Goal: Communication & Community: Answer question/provide support

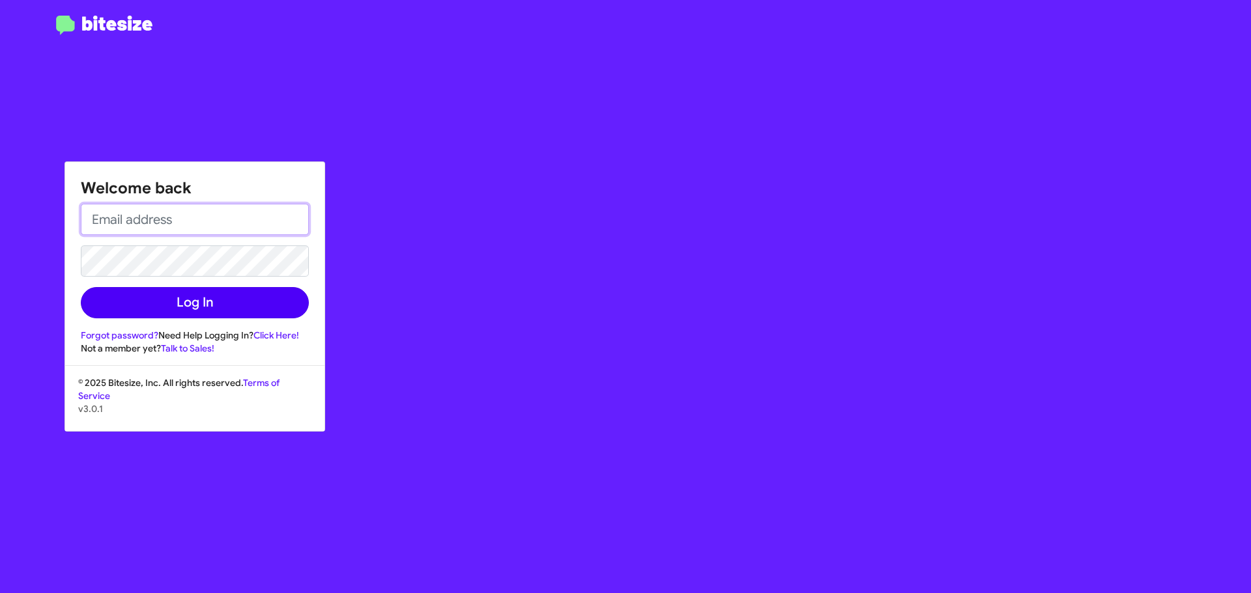
type input "slee@hicksautogroup.com"
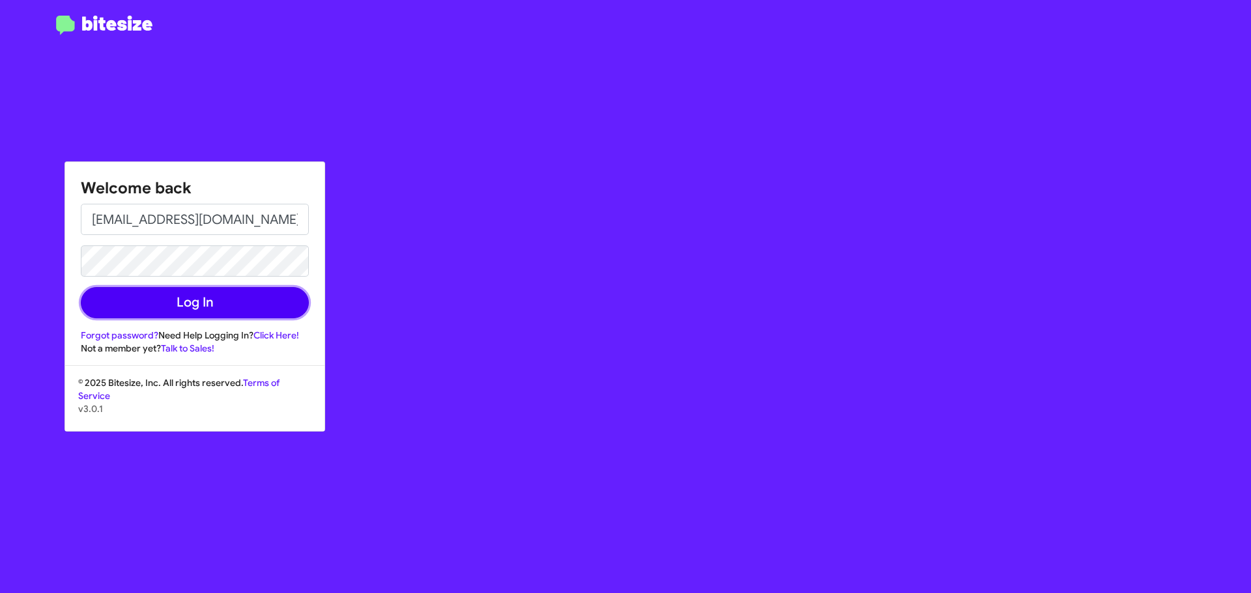
click at [206, 315] on button "Log In" at bounding box center [195, 302] width 228 height 31
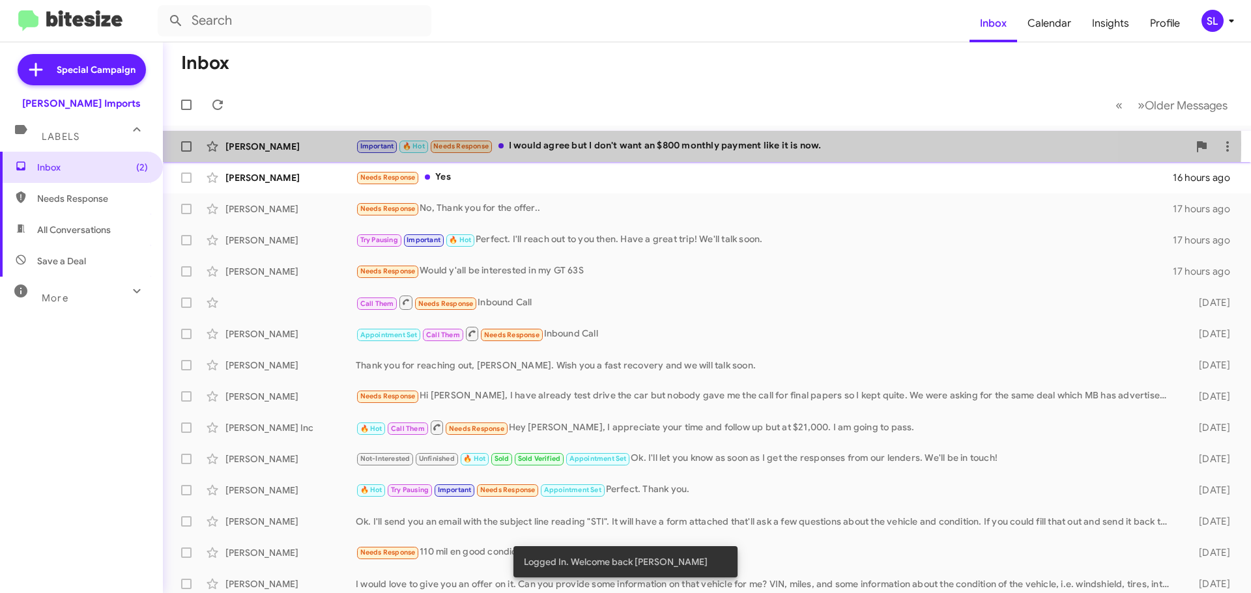
click at [600, 144] on div "Important 🔥 Hot Needs Response I would agree but I don't want an $800 monthly p…" at bounding box center [772, 146] width 833 height 15
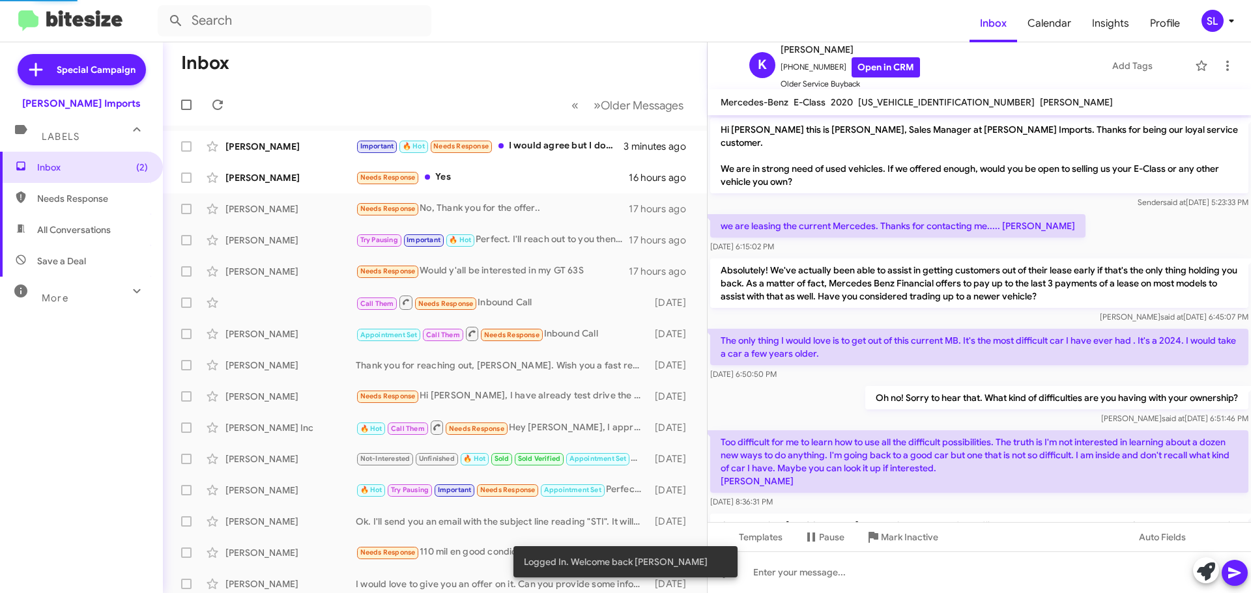
scroll to position [523, 0]
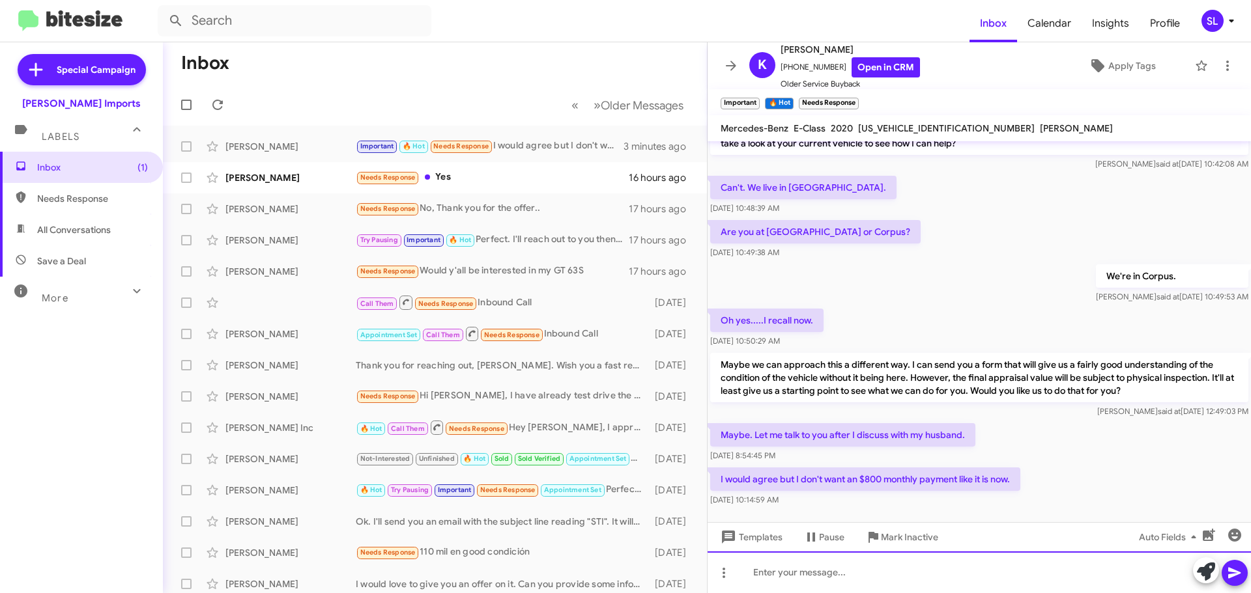
click at [852, 573] on div at bounding box center [978, 573] width 543 height 42
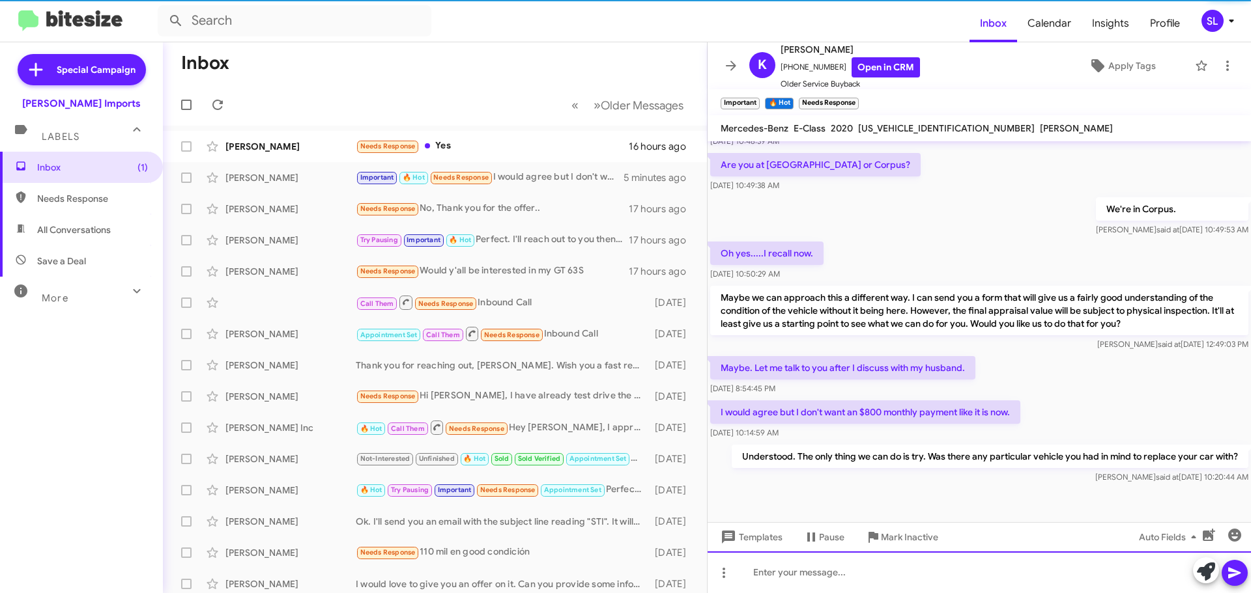
scroll to position [597, 0]
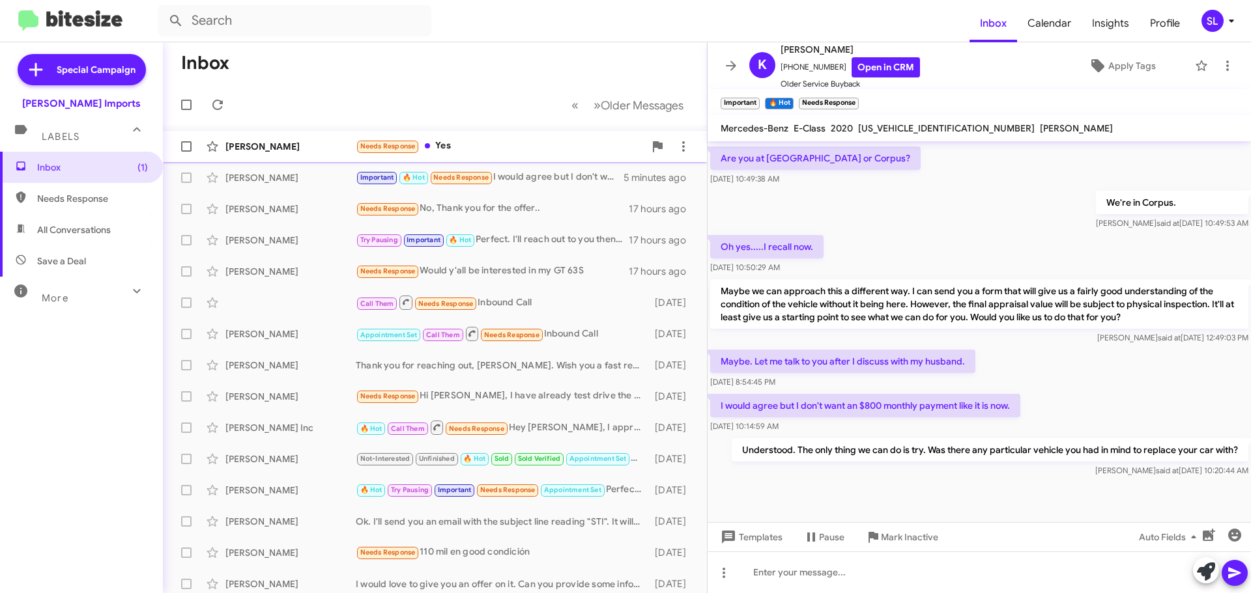
click at [491, 137] on div "Ruben Garza Needs Response Yes 16 hours ago" at bounding box center [434, 147] width 523 height 26
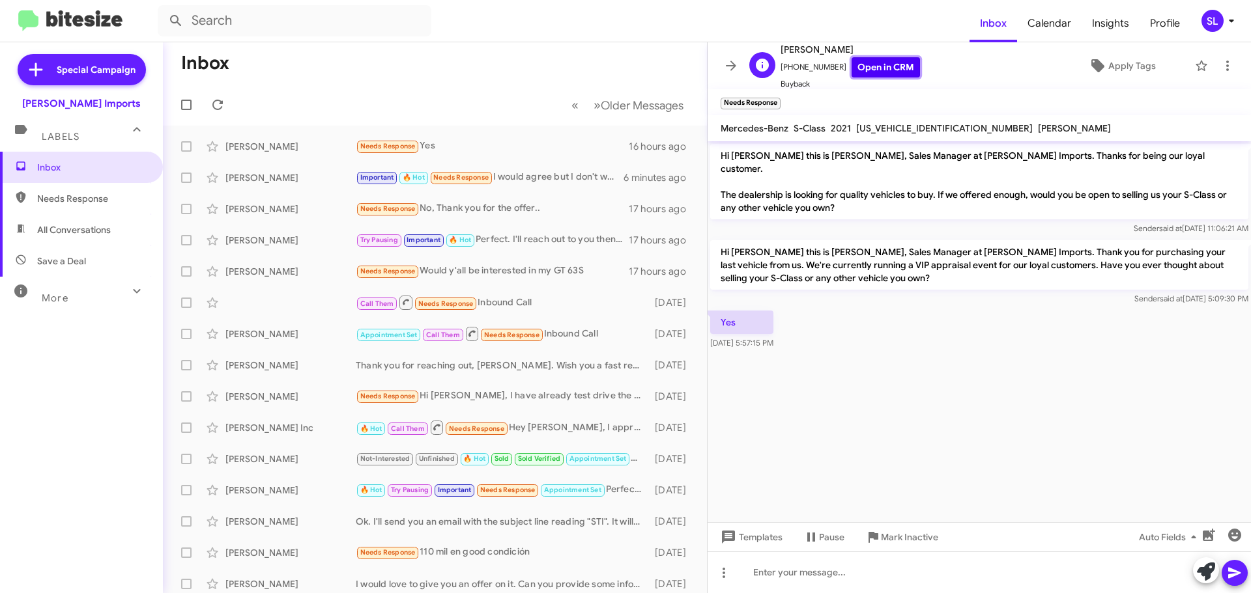
click at [874, 65] on link "Open in CRM" at bounding box center [885, 67] width 68 height 20
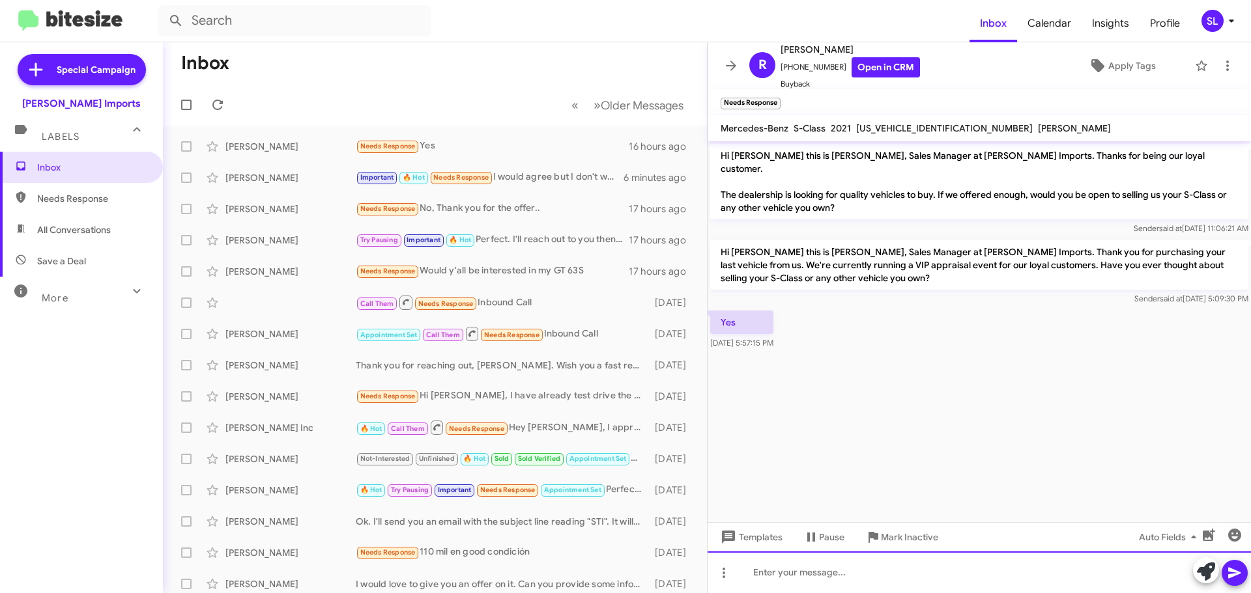
click at [840, 577] on div at bounding box center [978, 573] width 543 height 42
